Goal: Information Seeking & Learning: Find contact information

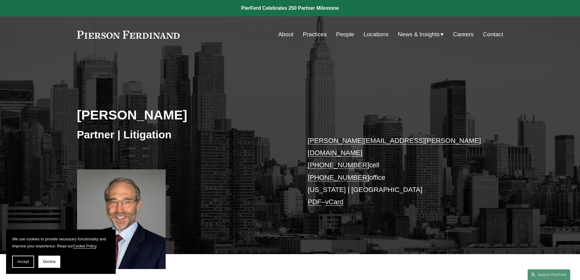
drag, startPoint x: 292, startPoint y: 131, endPoint x: 386, endPoint y: 166, distance: 100.2
click at [386, 166] on div "Robert Lesko Partner | Litigation robert.lesko@pierferd.com +1.973.714.0340 cel…" at bounding box center [290, 161] width 580 height 183
copy div "robert.lesko@pierferd.com +1.973.714.0340 cell +1.973.453.5872 office"
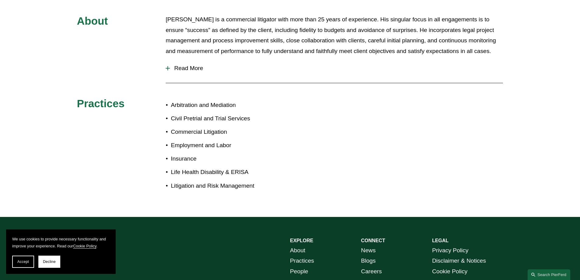
scroll to position [183, 0]
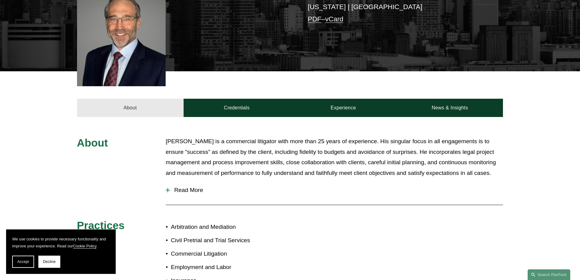
click at [133, 105] on link "About" at bounding box center [130, 108] width 107 height 18
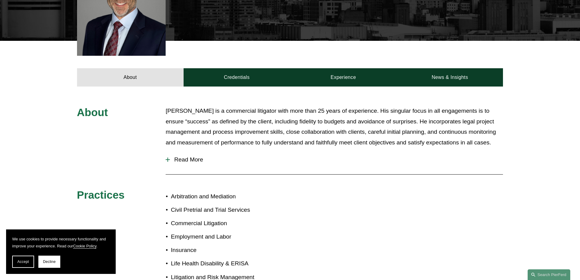
scroll to position [243, 0]
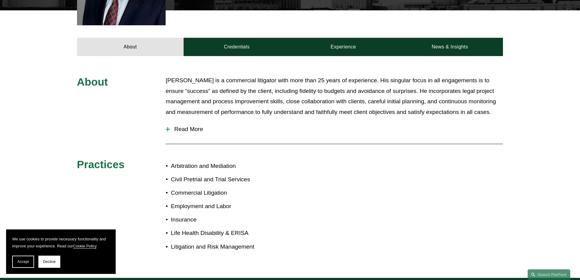
click at [175, 126] on span "Read More" at bounding box center [336, 129] width 333 height 7
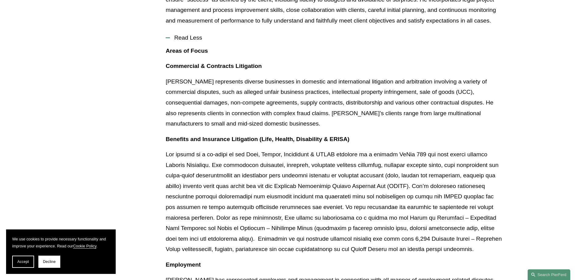
scroll to position [122, 0]
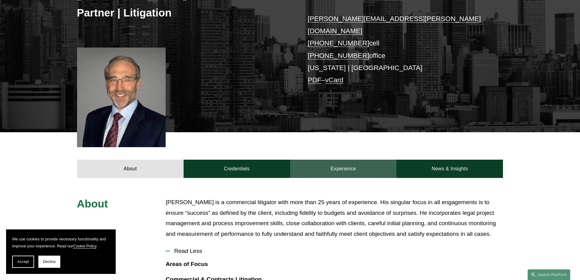
click at [317, 163] on link "Experience" at bounding box center [343, 168] width 107 height 18
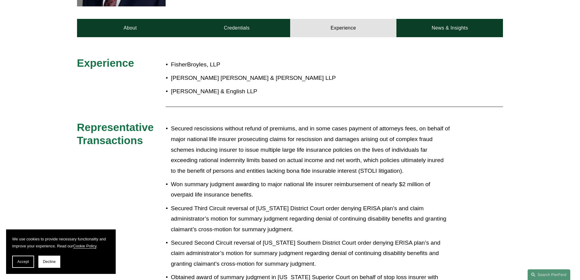
scroll to position [201, 0]
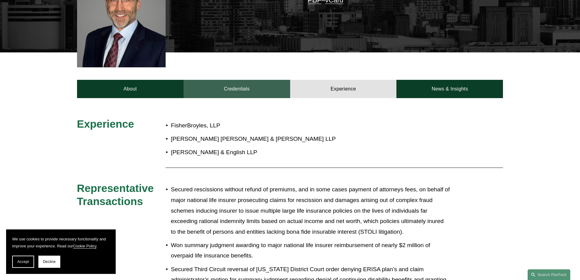
click at [217, 80] on link "Credentials" at bounding box center [236, 89] width 107 height 18
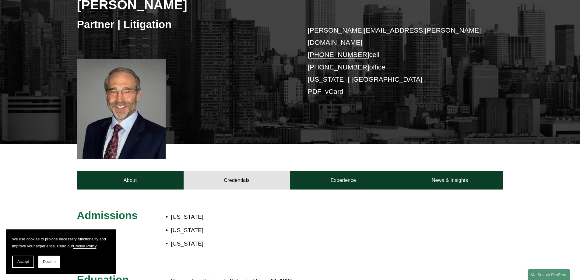
scroll to position [0, 0]
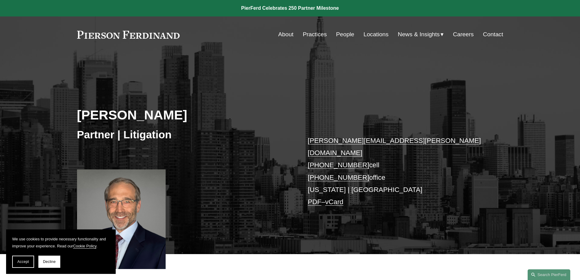
click at [344, 36] on link "People" at bounding box center [345, 35] width 18 height 12
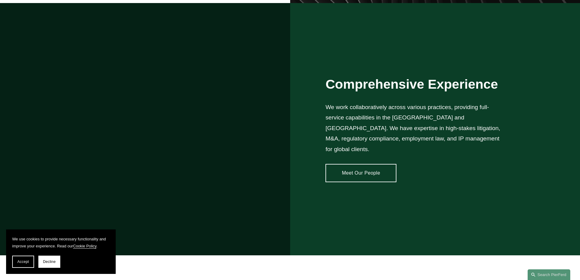
scroll to position [243, 0]
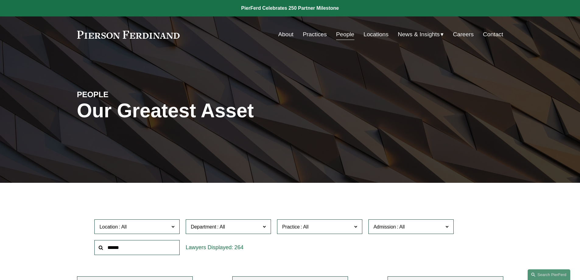
scroll to position [91, 0]
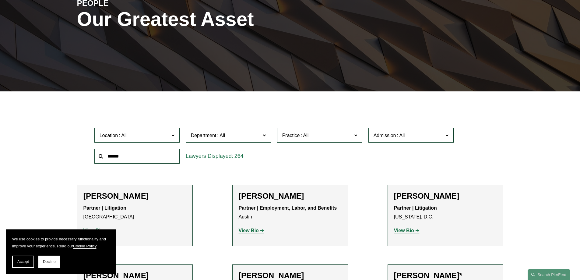
click at [131, 135] on span "Location" at bounding box center [135, 135] width 70 height 8
click at [0, 0] on link "[GEOGRAPHIC_DATA]" at bounding box center [0, 0] width 0 height 0
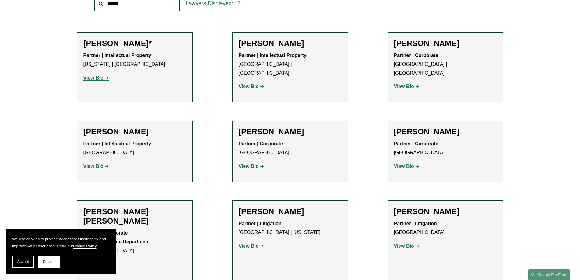
scroll to position [365, 0]
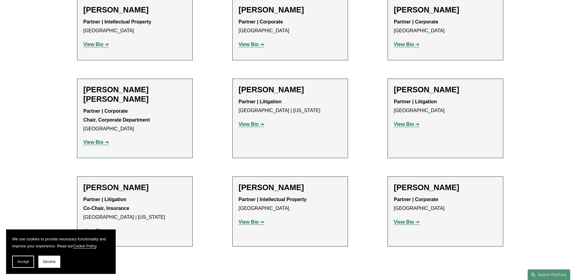
click at [424, 85] on h2 "[PERSON_NAME]" at bounding box center [445, 89] width 103 height 9
click at [406, 121] on strong "View Bio" at bounding box center [404, 123] width 20 height 5
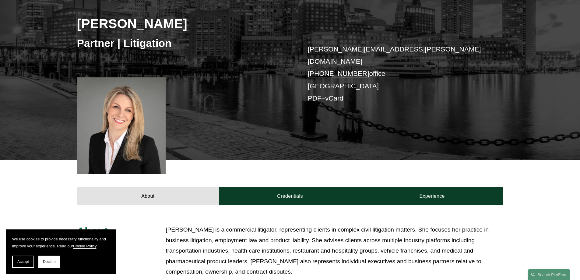
scroll to position [213, 0]
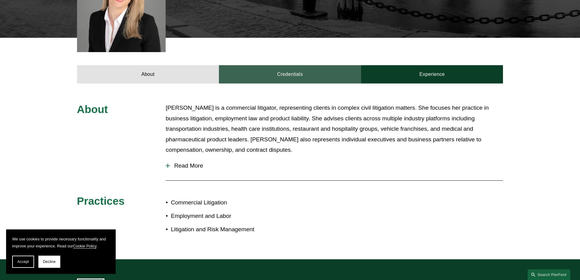
click at [298, 67] on link "Credentials" at bounding box center [290, 74] width 142 height 18
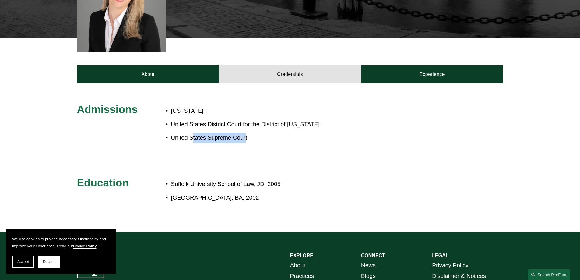
drag, startPoint x: 244, startPoint y: 141, endPoint x: 191, endPoint y: 124, distance: 55.4
click at [191, 124] on div "[US_STATE] United States District Court for the District of [US_STATE] United S…" at bounding box center [246, 130] width 160 height 55
click at [154, 130] on div "Admissions [US_STATE] United States District Court for the District of [US_STAT…" at bounding box center [290, 158] width 580 height 110
